Goal: Task Accomplishment & Management: Complete application form

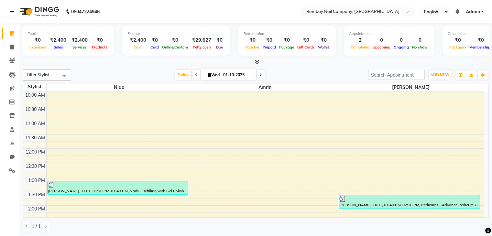
scroll to position [0, 11]
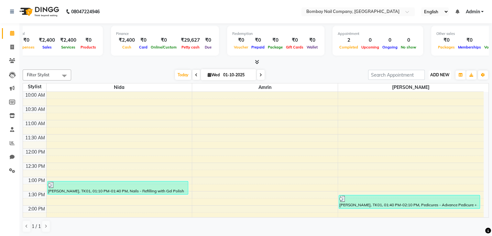
click at [434, 72] on span "ADD NEW" at bounding box center [439, 74] width 19 height 5
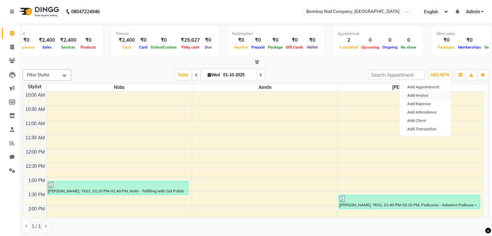
click at [414, 96] on link "Add Invoice" at bounding box center [425, 95] width 51 height 8
select select "service"
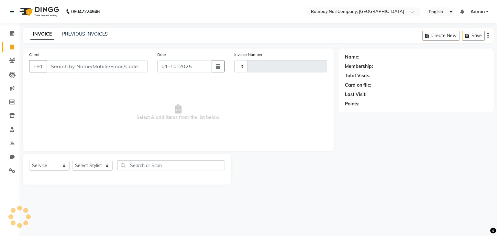
type input "0048"
select select "8785"
click at [76, 167] on select "Select Stylist Amrin Front Desk [PERSON_NAME] [PERSON_NAME]" at bounding box center [92, 166] width 40 height 10
select select "90273"
click at [72, 161] on select "Select Stylist Amrin Front Desk [PERSON_NAME] [PERSON_NAME]" at bounding box center [92, 166] width 40 height 10
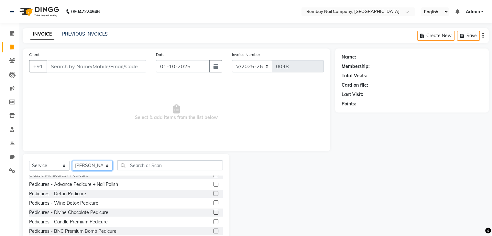
scroll to position [211, 0]
click at [214, 186] on label at bounding box center [216, 184] width 5 height 5
click at [214, 186] on input "checkbox" at bounding box center [216, 185] width 4 height 4
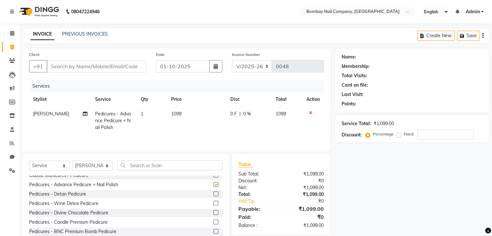
checkbox input "false"
click at [231, 112] on span "0 F" at bounding box center [233, 114] width 6 height 7
select select "90273"
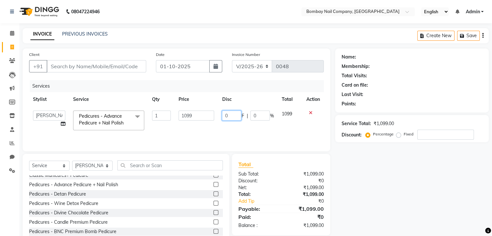
click at [236, 114] on input "0" at bounding box center [231, 116] width 19 height 10
type input "399"
click at [215, 91] on div "Services" at bounding box center [179, 86] width 299 height 12
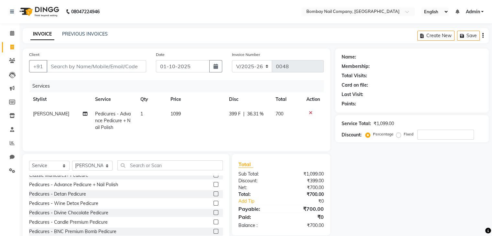
click at [236, 115] on span "399 F" at bounding box center [235, 114] width 12 height 7
select select "90273"
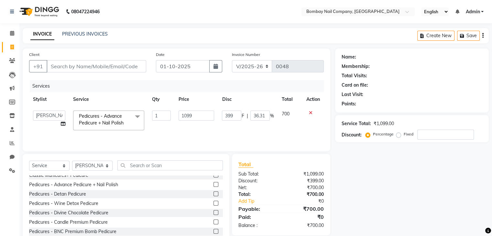
click at [236, 115] on input "399" at bounding box center [231, 116] width 19 height 10
type input "3"
type input "499"
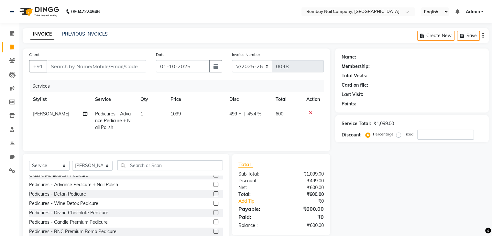
click at [205, 84] on div "Services" at bounding box center [179, 86] width 299 height 12
click at [237, 114] on span "499 F" at bounding box center [235, 114] width 12 height 7
select select "90273"
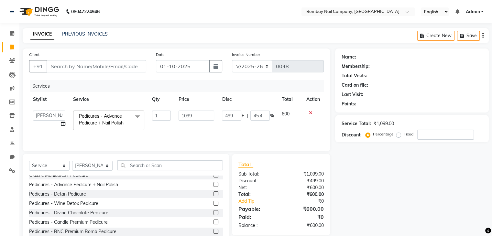
click at [237, 114] on input "499" at bounding box center [231, 116] width 19 height 10
type input "399"
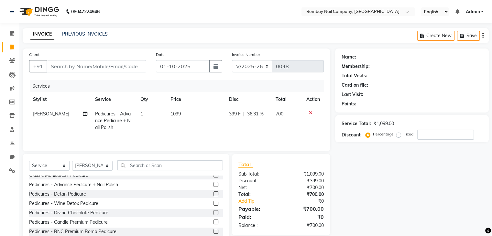
click at [208, 96] on th "Price" at bounding box center [196, 99] width 59 height 15
click at [235, 114] on span "399 F" at bounding box center [235, 114] width 12 height 7
select select "90273"
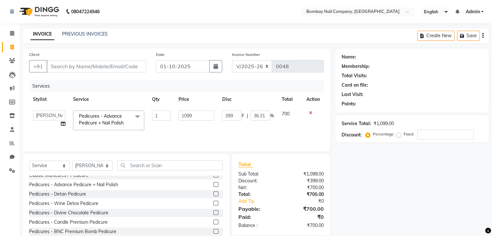
click at [235, 114] on input "399" at bounding box center [231, 116] width 19 height 10
type input "3"
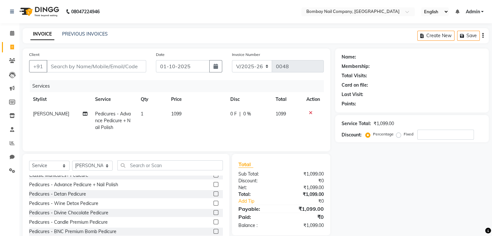
click at [241, 116] on div "0 F | 0 %" at bounding box center [249, 114] width 38 height 7
select select "90273"
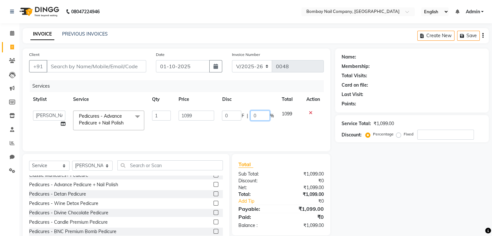
click at [262, 118] on input "0" at bounding box center [259, 116] width 19 height 10
type input "30"
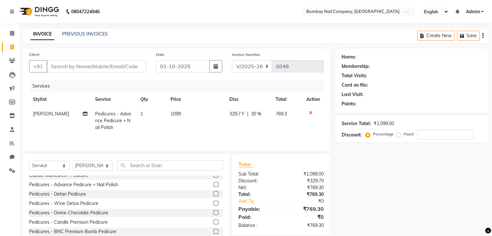
click at [248, 93] on th "Disc" at bounding box center [249, 99] width 46 height 15
click at [255, 113] on span "30 %" at bounding box center [256, 114] width 10 height 7
select select "90273"
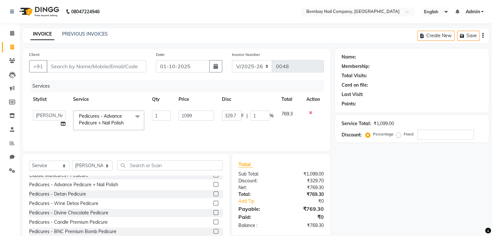
type input "15"
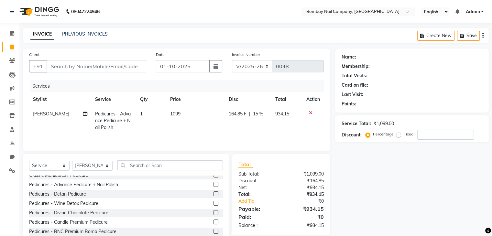
click at [255, 98] on th "Disc" at bounding box center [248, 99] width 47 height 15
click at [261, 115] on span "15 %" at bounding box center [258, 114] width 10 height 7
select select "90273"
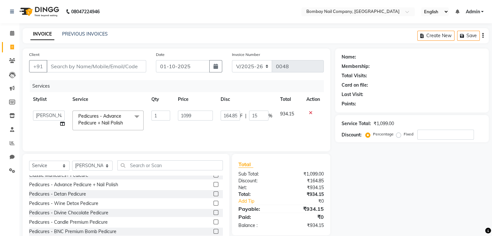
click at [261, 115] on input "15" at bounding box center [258, 116] width 19 height 10
type input "1"
type input "20"
click at [252, 88] on div "Services" at bounding box center [179, 86] width 299 height 12
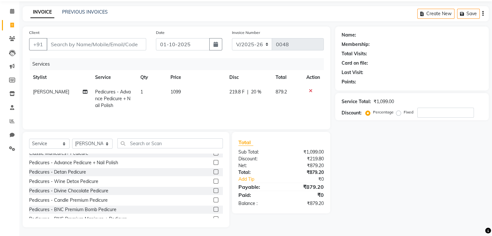
scroll to position [0, 0]
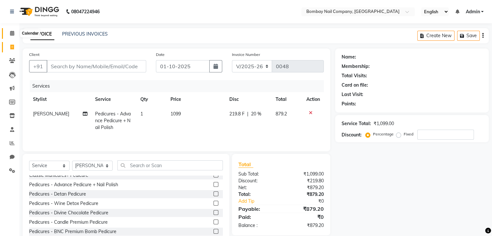
click at [11, 32] on icon at bounding box center [12, 33] width 4 height 5
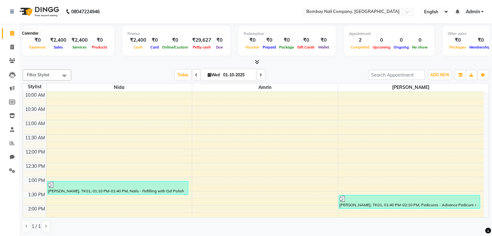
click at [13, 33] on icon at bounding box center [12, 33] width 4 height 5
click at [13, 64] on span at bounding box center [11, 60] width 11 height 7
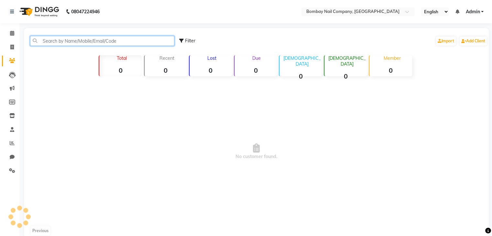
click at [150, 43] on input "text" at bounding box center [102, 41] width 144 height 10
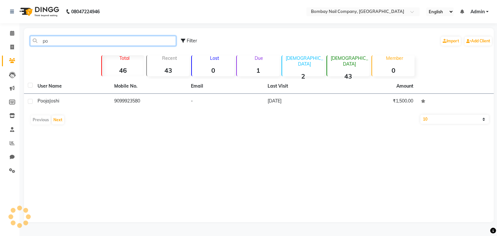
type input "p"
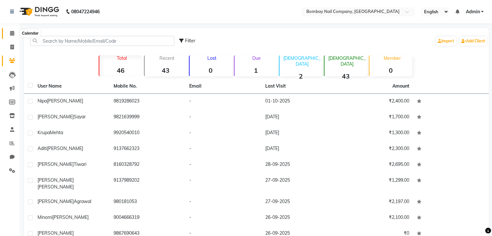
click at [12, 30] on span at bounding box center [11, 33] width 11 height 7
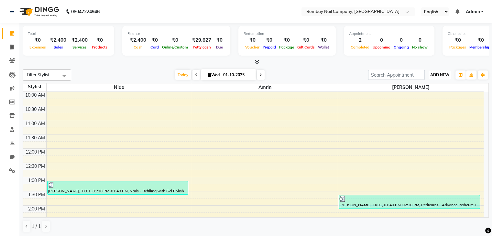
click at [433, 73] on span "ADD NEW" at bounding box center [439, 74] width 19 height 5
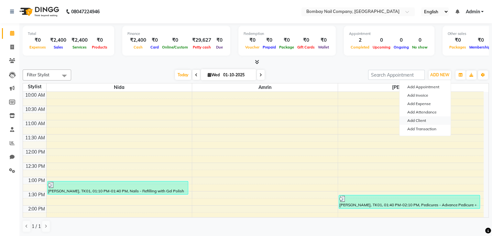
click at [415, 119] on link "Add Client" at bounding box center [425, 120] width 51 height 8
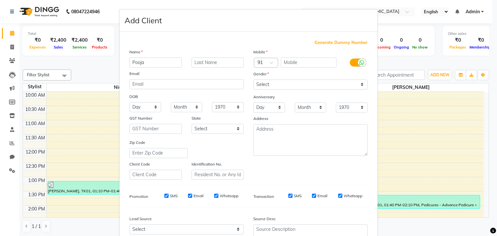
type input "Pooja"
click at [214, 62] on input "text" at bounding box center [218, 63] width 52 height 10
type input "Mehta"
click at [296, 61] on input "text" at bounding box center [309, 63] width 56 height 10
type input "981981468"
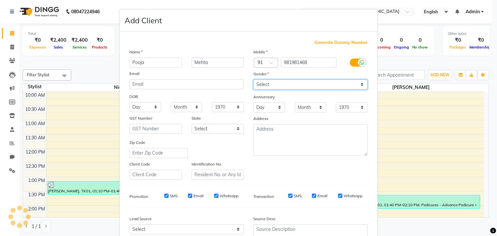
click at [309, 89] on select "Select [DEMOGRAPHIC_DATA] [DEMOGRAPHIC_DATA] Other Prefer Not To Say" at bounding box center [310, 85] width 114 height 10
select select "[DEMOGRAPHIC_DATA]"
click at [253, 80] on select "Select [DEMOGRAPHIC_DATA] [DEMOGRAPHIC_DATA] Other Prefer Not To Say" at bounding box center [310, 85] width 114 height 10
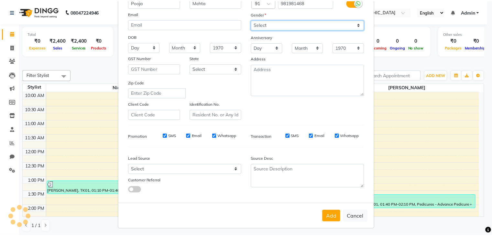
scroll to position [61, 0]
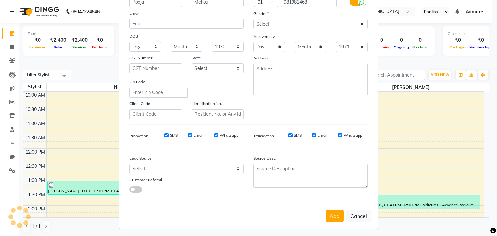
click at [214, 137] on input "Whatsapp" at bounding box center [216, 135] width 4 height 4
checkbox input "false"
click at [338, 137] on input "Whatsapp" at bounding box center [340, 135] width 4 height 4
checkbox input "false"
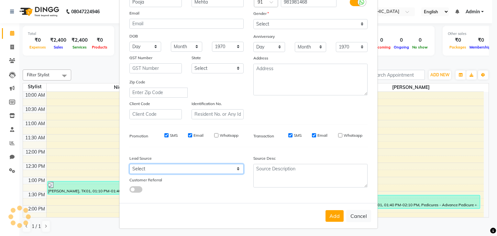
click at [234, 174] on select "Select Walk-in Referral Internet Friend Word of Mouth Advertisement Facebook Ju…" at bounding box center [186, 169] width 114 height 10
click at [129, 167] on select "Select Walk-in Referral Internet Friend Word of Mouth Advertisement Facebook Ju…" at bounding box center [186, 169] width 114 height 10
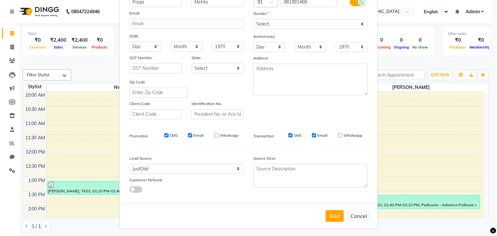
click at [135, 192] on span at bounding box center [135, 189] width 13 height 6
click at [129, 191] on input "checkbox" at bounding box center [129, 191] width 0 height 0
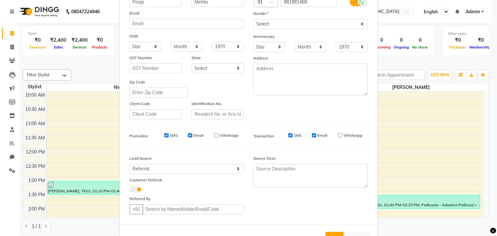
click at [135, 192] on span at bounding box center [135, 189] width 13 height 6
click at [129, 191] on input "checkbox" at bounding box center [129, 191] width 0 height 0
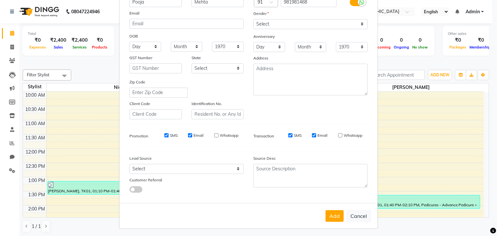
click at [135, 192] on span at bounding box center [135, 189] width 13 height 6
click at [129, 191] on input "checkbox" at bounding box center [129, 191] width 0 height 0
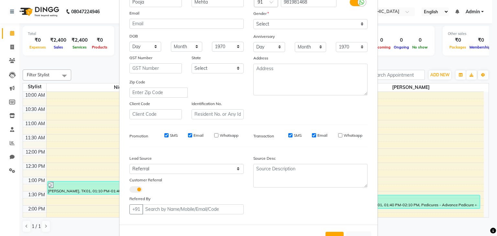
click at [135, 192] on span at bounding box center [135, 189] width 13 height 6
click at [129, 191] on input "checkbox" at bounding box center [129, 191] width 0 height 0
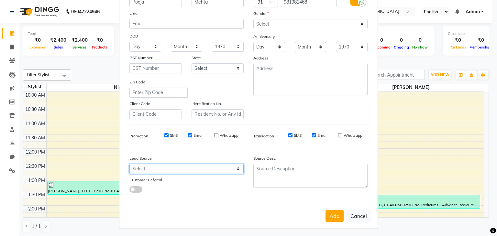
click at [222, 170] on select "Select Walk-in Referral Internet Friend Word of Mouth Advertisement Facebook Ju…" at bounding box center [186, 169] width 114 height 10
select select "56835"
click at [129, 167] on select "Select Walk-in Referral Internet Friend Word of Mouth Advertisement Facebook Ju…" at bounding box center [186, 169] width 114 height 10
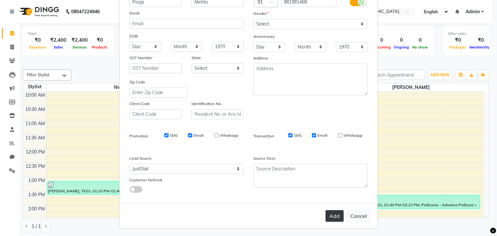
click at [331, 216] on button "Add" at bounding box center [335, 216] width 18 height 12
select select
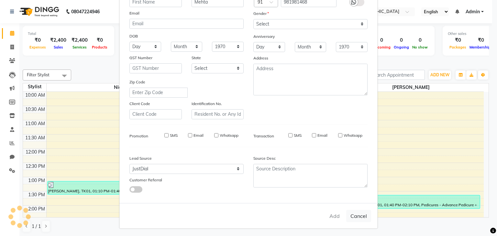
select select
checkbox input "false"
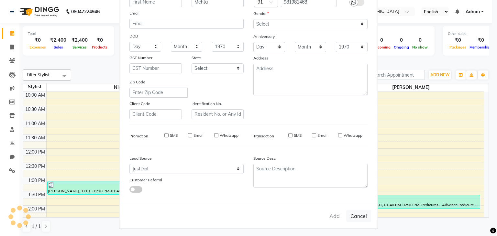
checkbox input "false"
